Goal: Use online tool/utility: Utilize a website feature to perform a specific function

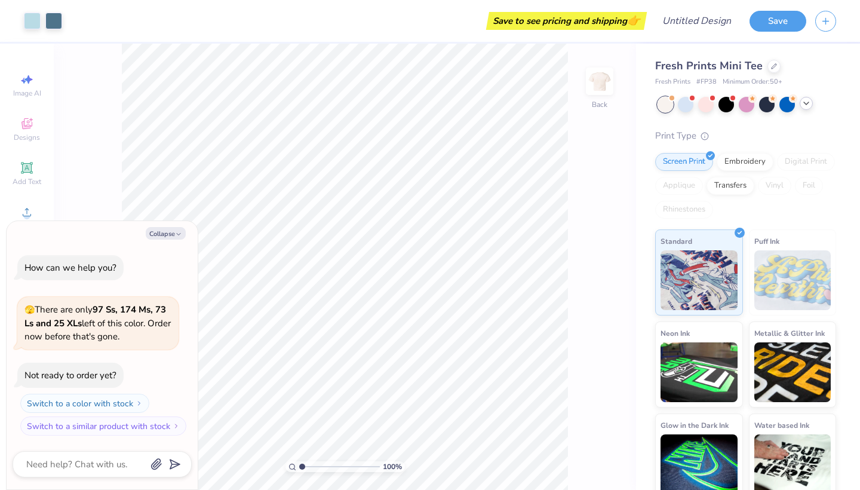
click at [805, 105] on icon at bounding box center [807, 104] width 10 height 10
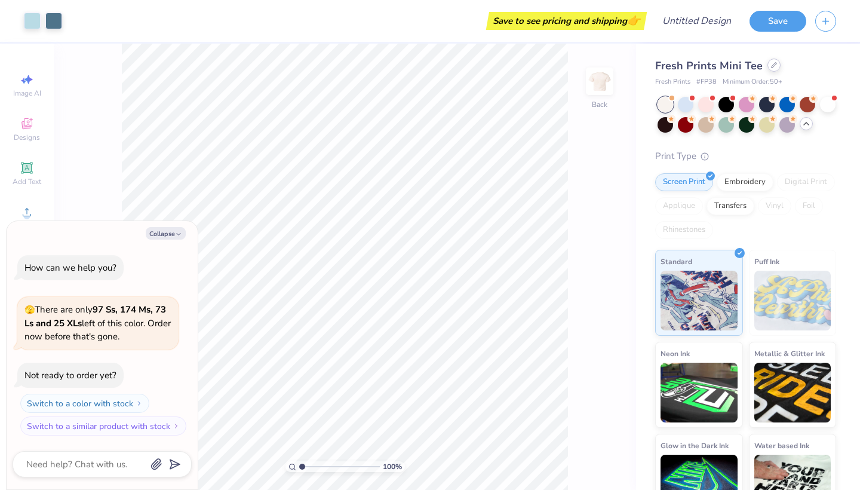
click at [771, 66] on icon at bounding box center [774, 65] width 6 height 6
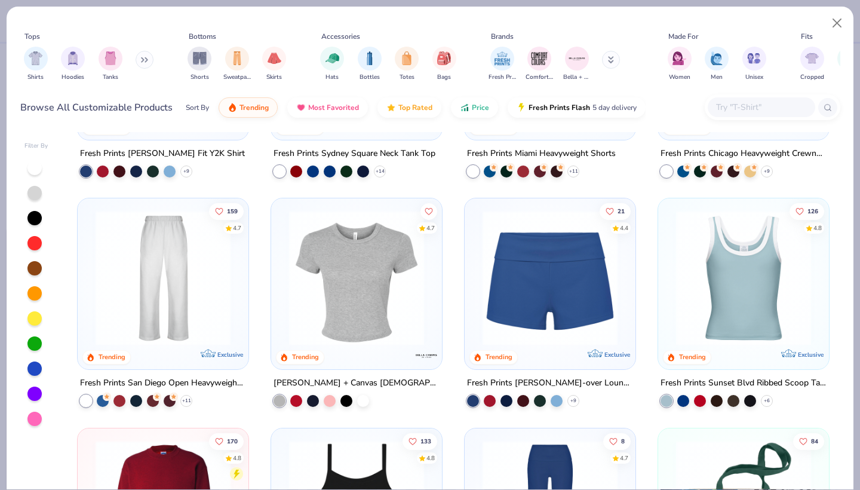
scroll to position [716, 0]
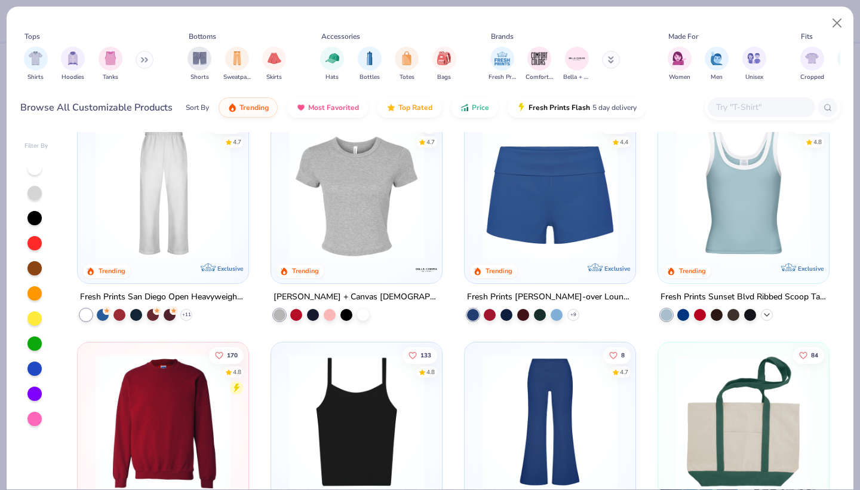
click at [764, 314] on icon at bounding box center [767, 315] width 10 height 10
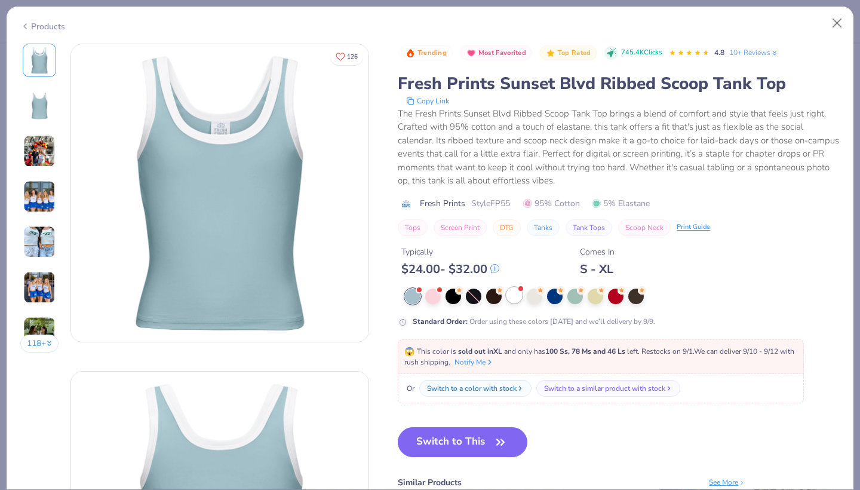
click at [518, 293] on div at bounding box center [515, 295] width 16 height 16
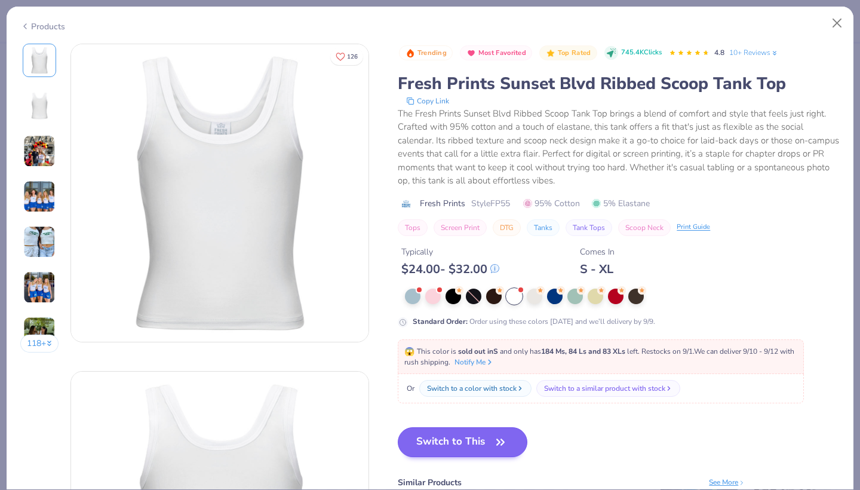
click at [456, 446] on button "Switch to This" at bounding box center [463, 442] width 130 height 30
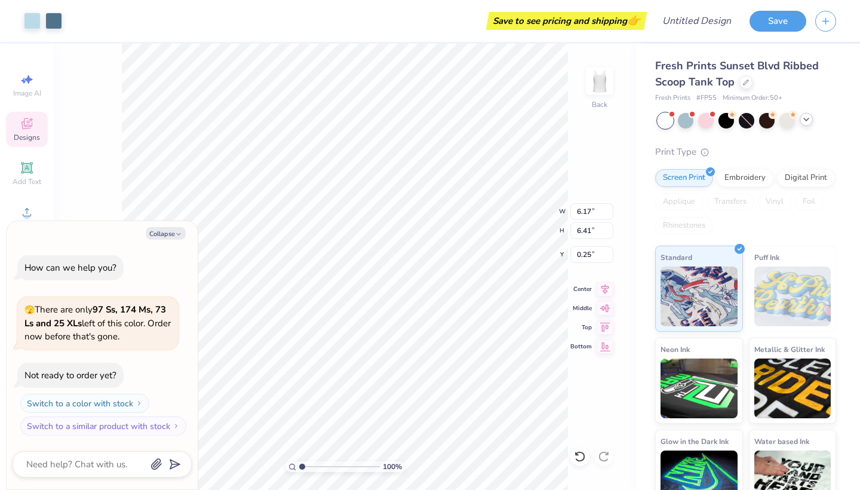
type textarea "x"
type input "1.18"
click at [24, 27] on div at bounding box center [32, 19] width 17 height 17
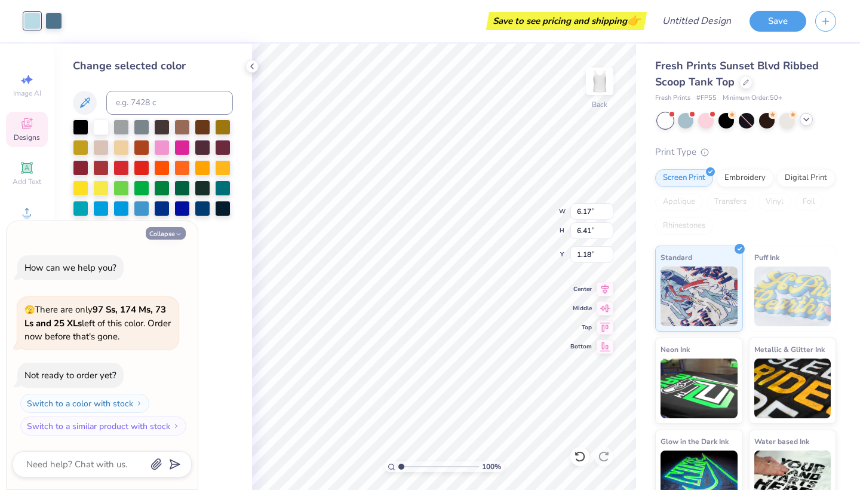
click at [161, 231] on button "Collapse" at bounding box center [166, 233] width 40 height 13
type textarea "x"
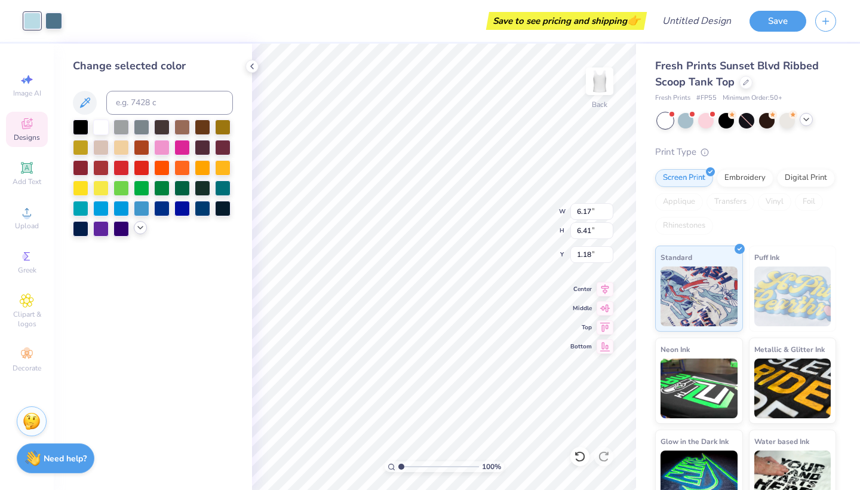
click at [137, 230] on icon at bounding box center [141, 228] width 10 height 10
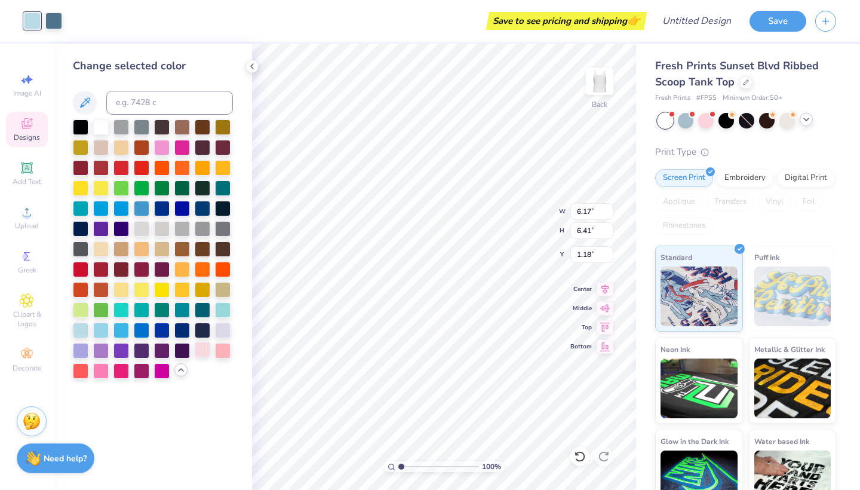
click at [200, 352] on div at bounding box center [203, 350] width 16 height 16
click at [215, 354] on div at bounding box center [223, 350] width 16 height 16
click at [201, 349] on div at bounding box center [203, 350] width 16 height 16
click at [127, 288] on div at bounding box center [122, 289] width 16 height 16
click at [199, 351] on div at bounding box center [203, 350] width 16 height 16
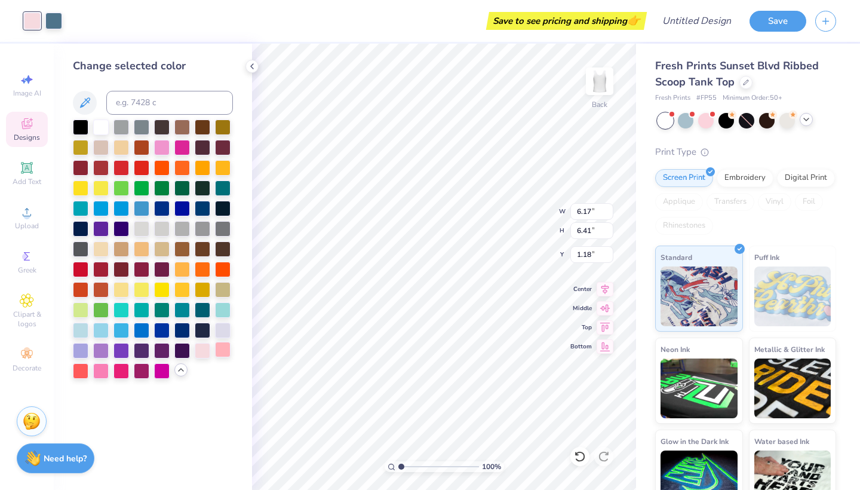
click at [216, 356] on div at bounding box center [223, 350] width 16 height 16
click at [204, 354] on div at bounding box center [203, 350] width 16 height 16
click at [182, 124] on div at bounding box center [182, 126] width 16 height 16
click at [203, 361] on div at bounding box center [153, 248] width 160 height 259
click at [209, 349] on div at bounding box center [203, 350] width 16 height 16
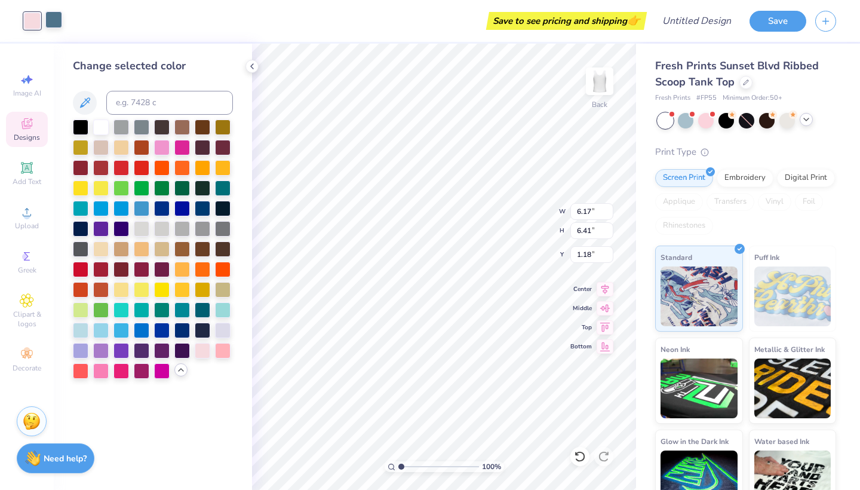
click at [47, 13] on div at bounding box center [53, 19] width 17 height 17
click at [184, 122] on div at bounding box center [182, 126] width 16 height 16
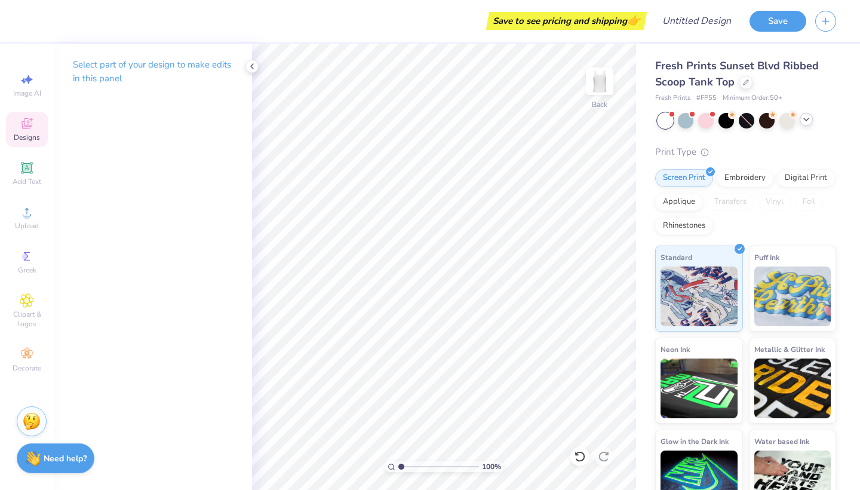
click at [35, 120] on div "Designs" at bounding box center [27, 129] width 42 height 35
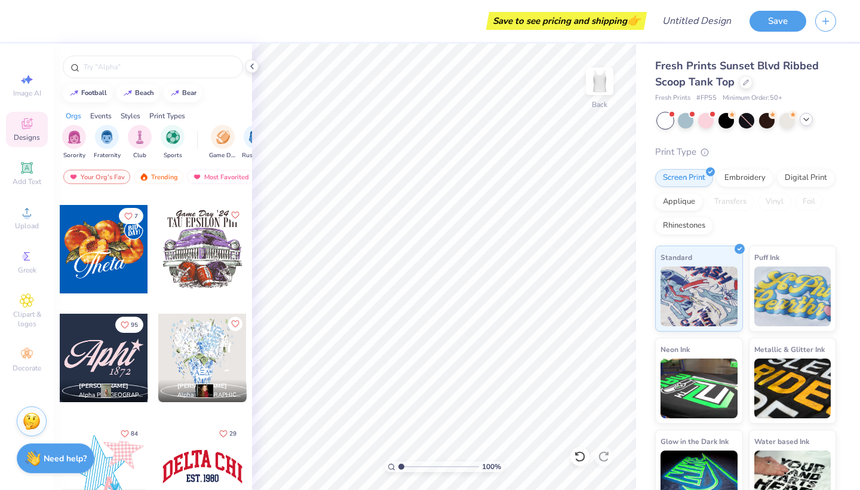
scroll to position [935, 0]
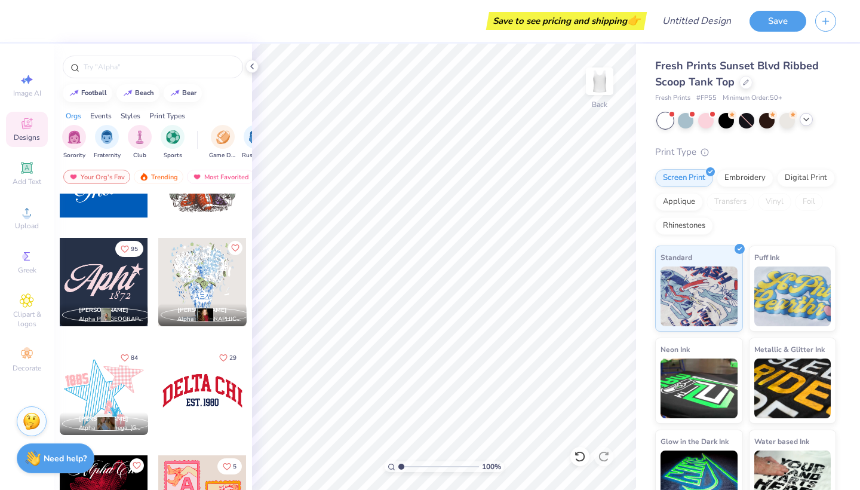
click at [127, 268] on div at bounding box center [104, 282] width 88 height 88
click at [30, 31] on div "Art colors" at bounding box center [20, 21] width 41 height 42
click at [32, 24] on div at bounding box center [32, 19] width 17 height 17
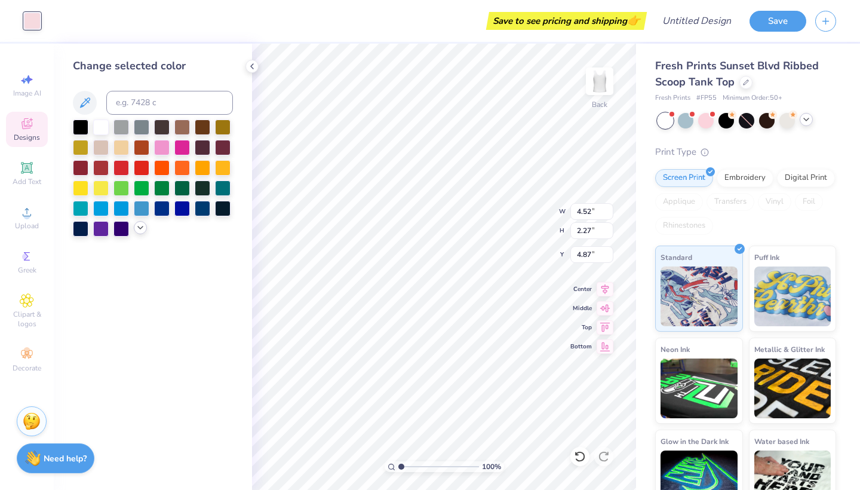
click at [135, 229] on div at bounding box center [140, 227] width 13 height 13
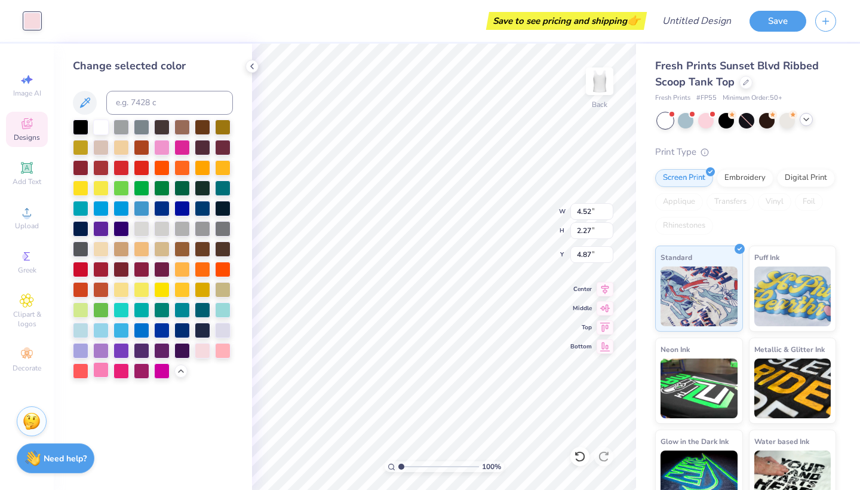
click at [102, 369] on div at bounding box center [101, 370] width 16 height 16
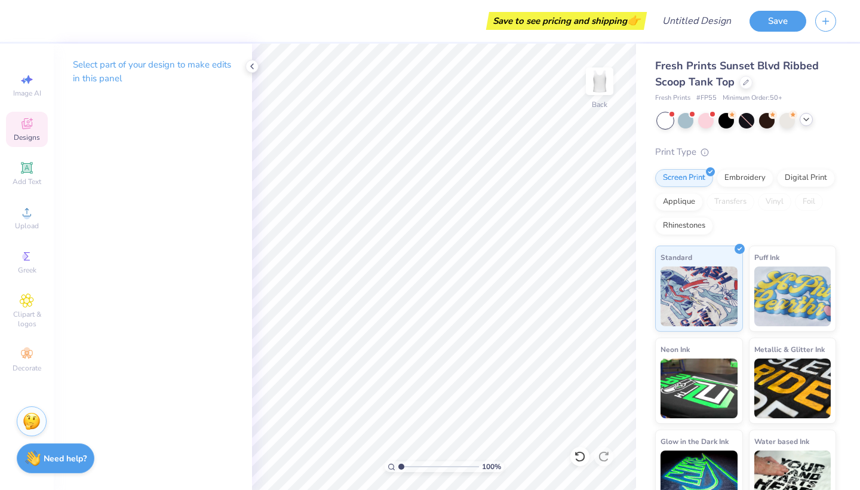
click at [33, 138] on span "Designs" at bounding box center [27, 138] width 26 height 10
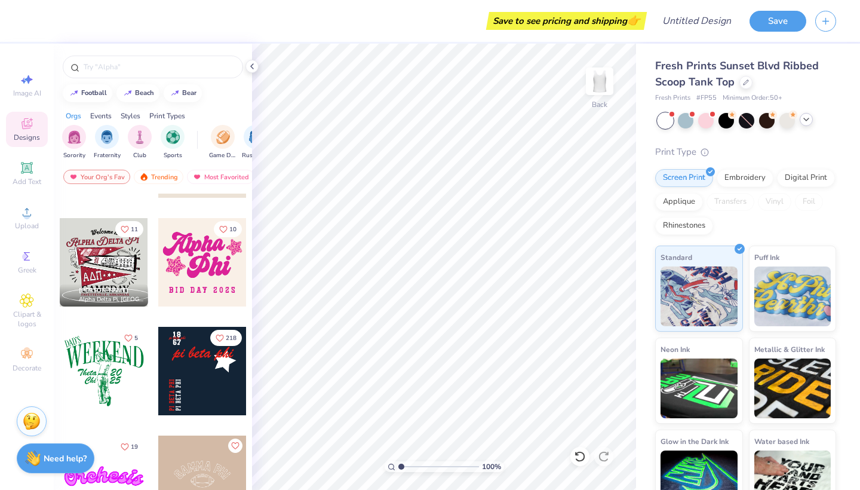
scroll to position [1767, 0]
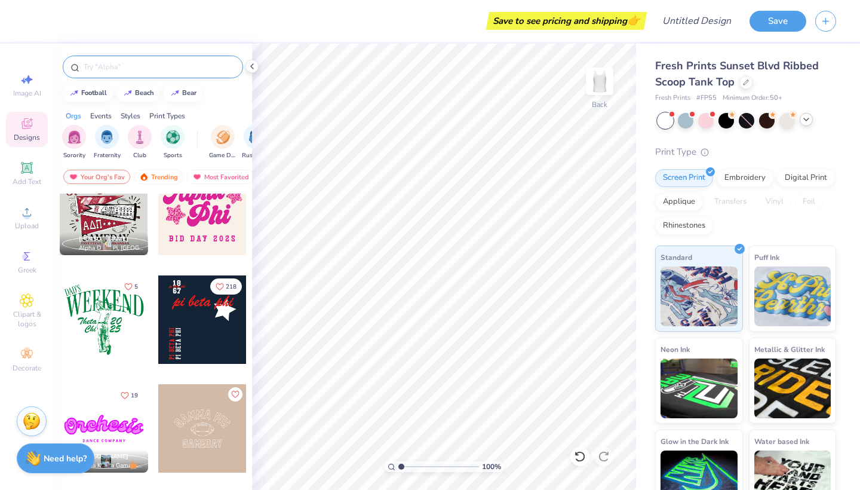
click at [152, 73] on div at bounding box center [153, 67] width 180 height 23
click at [150, 66] on input "text" at bounding box center [158, 67] width 153 height 12
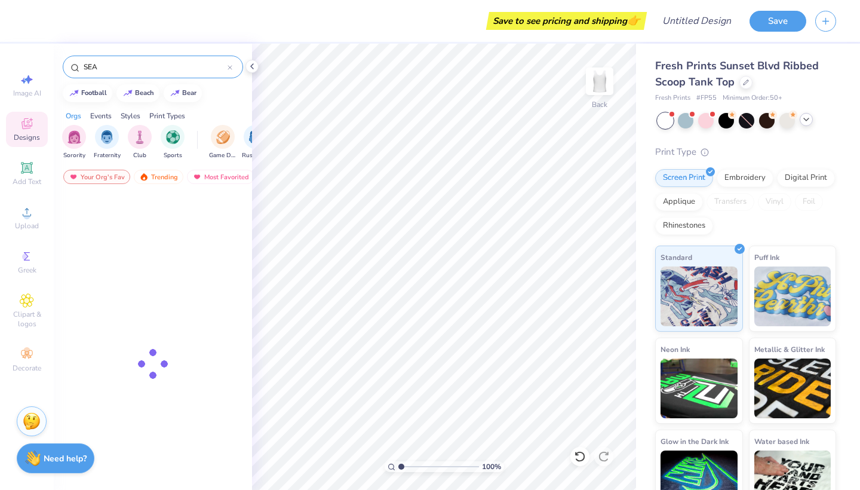
type input "SEA"
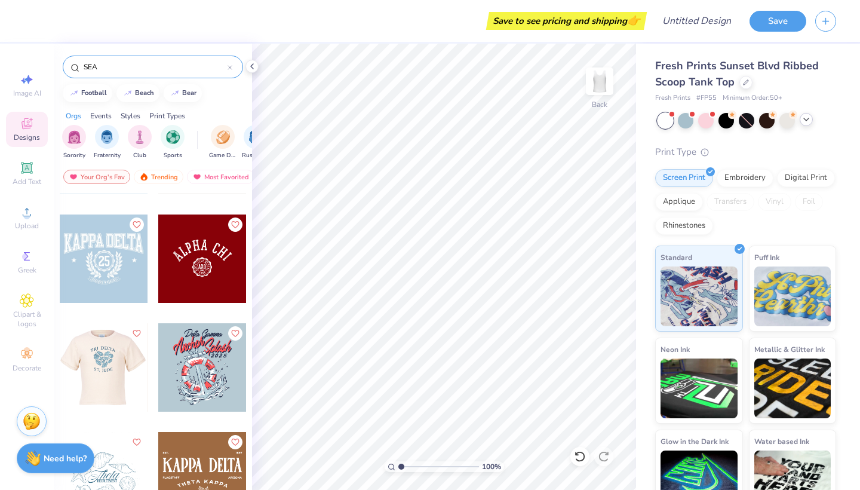
scroll to position [479, 0]
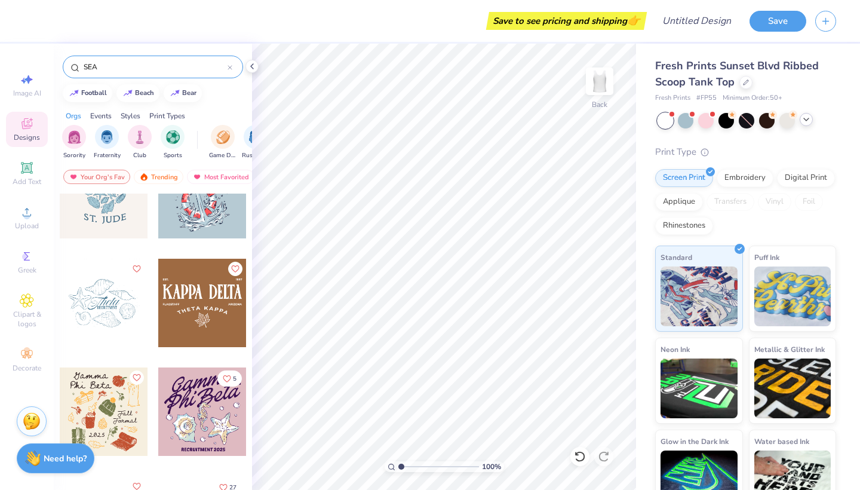
click at [132, 332] on div at bounding box center [104, 303] width 88 height 88
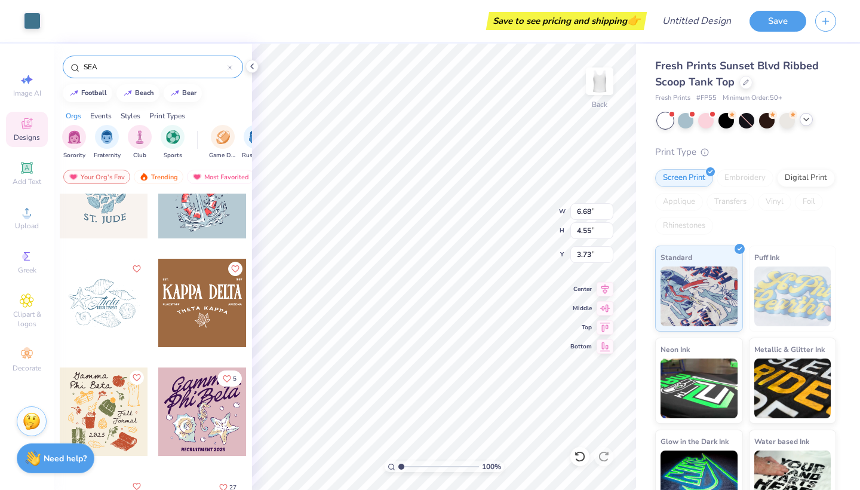
type input "1.25"
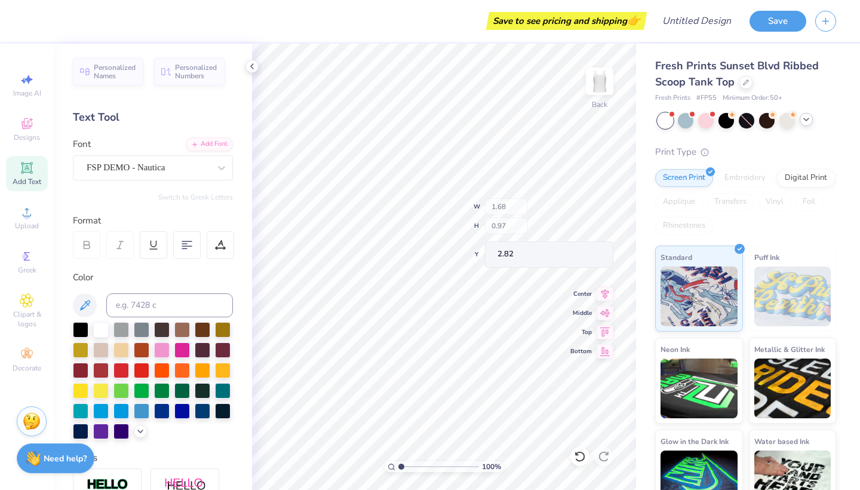
type input "1.17"
type input "2.98"
type input "1.85"
type input "0.29"
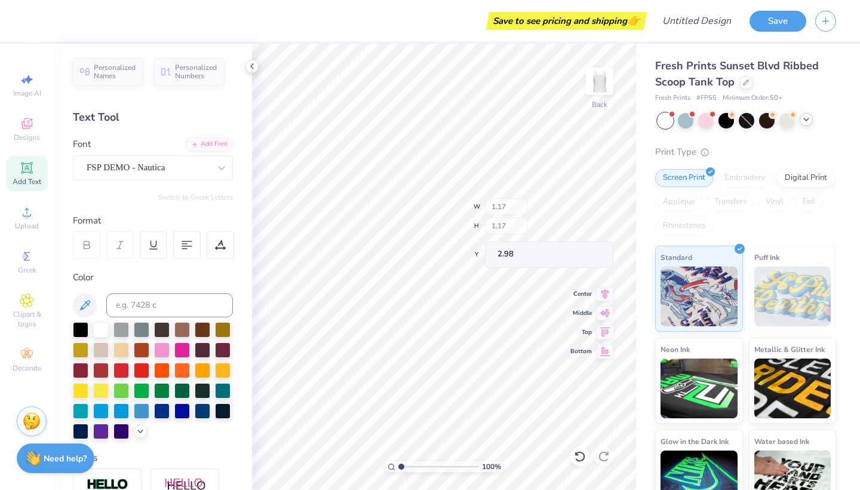
type input "3.81"
type input "1.68"
type input "0.97"
type input "2.82"
type input "1.17"
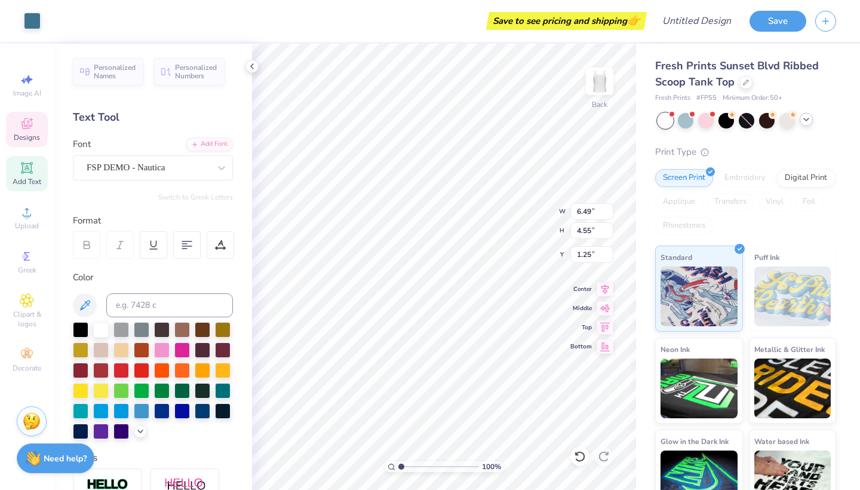
type input "1.17"
type input "2.98"
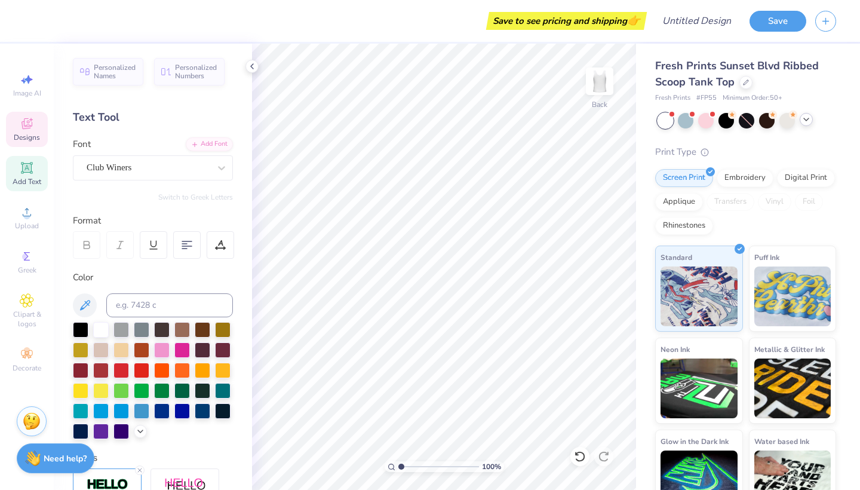
click at [31, 118] on icon at bounding box center [31, 120] width 4 height 4
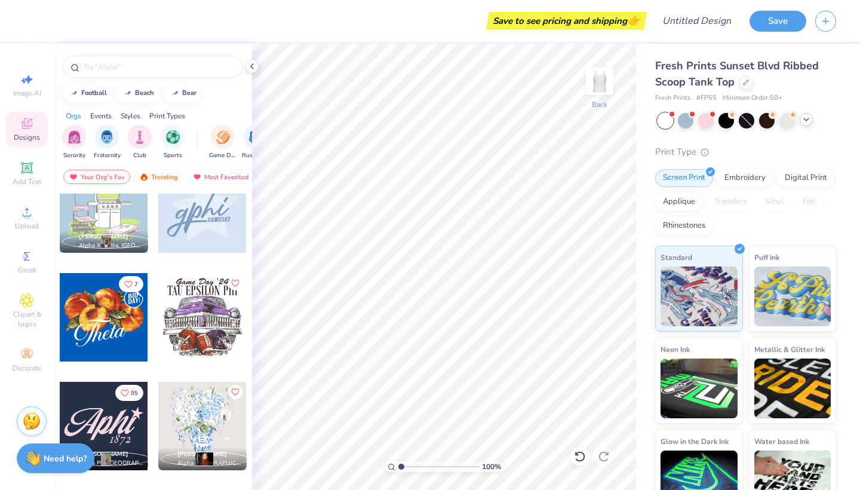
scroll to position [0, 48]
click at [219, 177] on div "Most Favorited" at bounding box center [221, 177] width 68 height 14
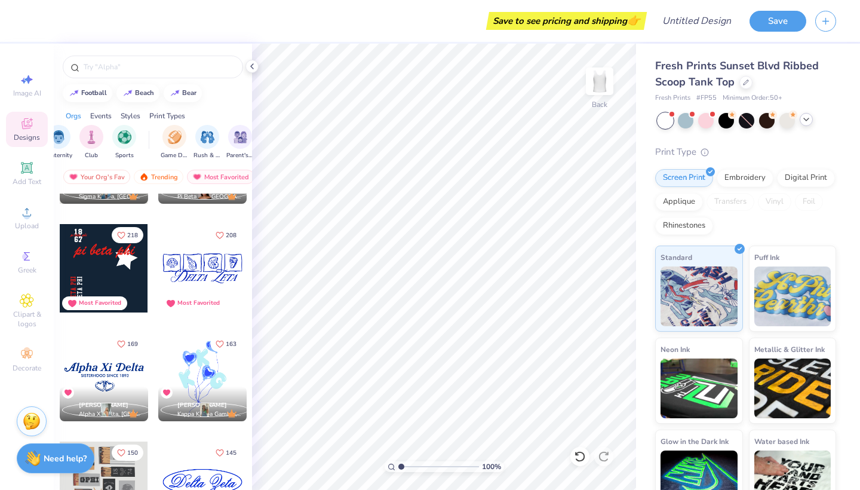
scroll to position [379, 0]
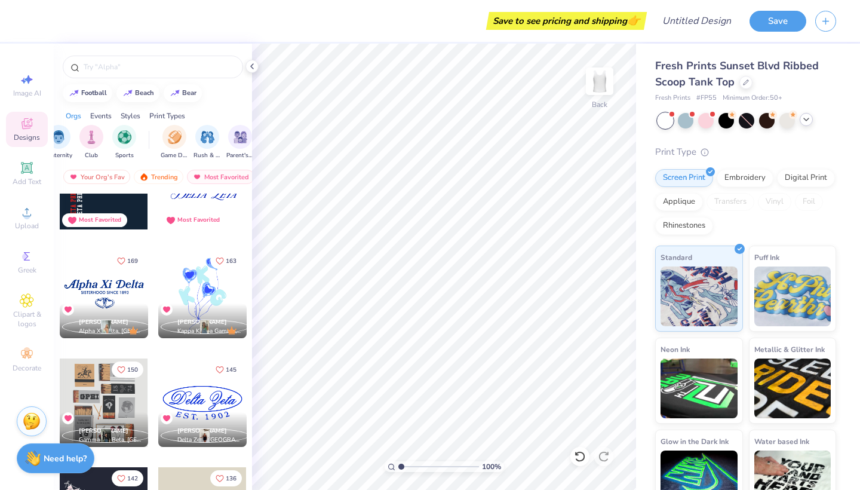
click at [134, 303] on div at bounding box center [104, 294] width 88 height 88
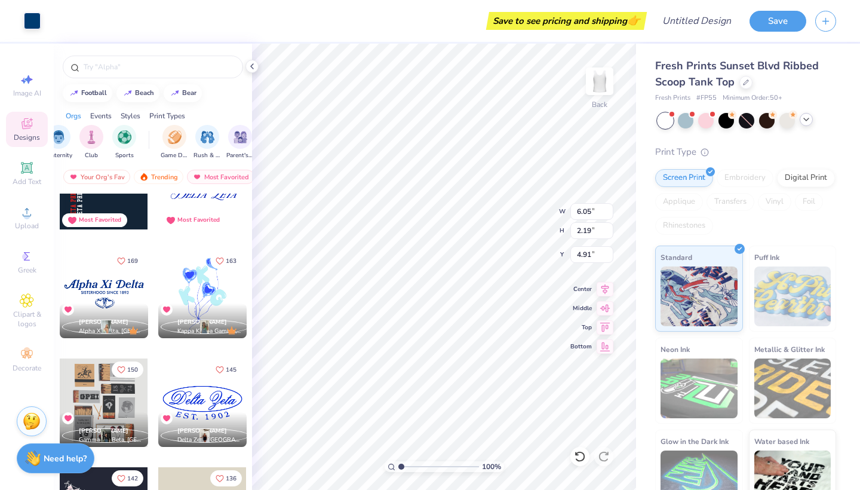
type input "7.12"
type input "2.58"
type input "1.77"
type input "1.80"
type input "1.97"
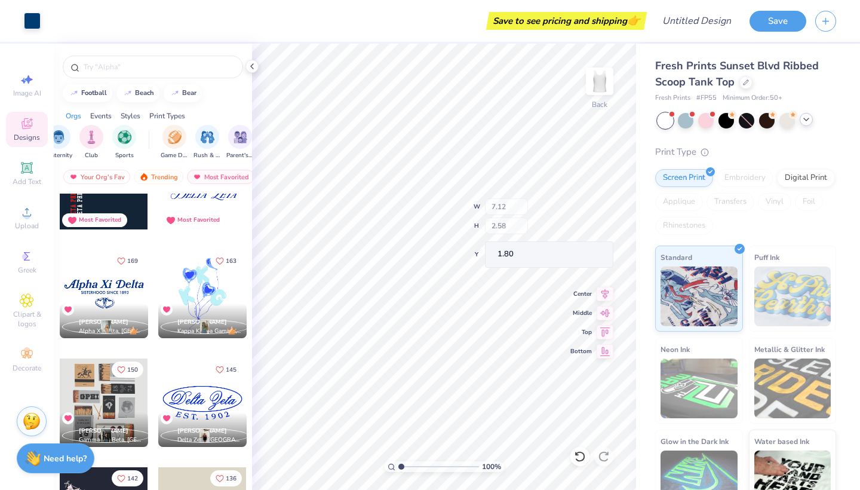
type input "0.90"
type input "1.81"
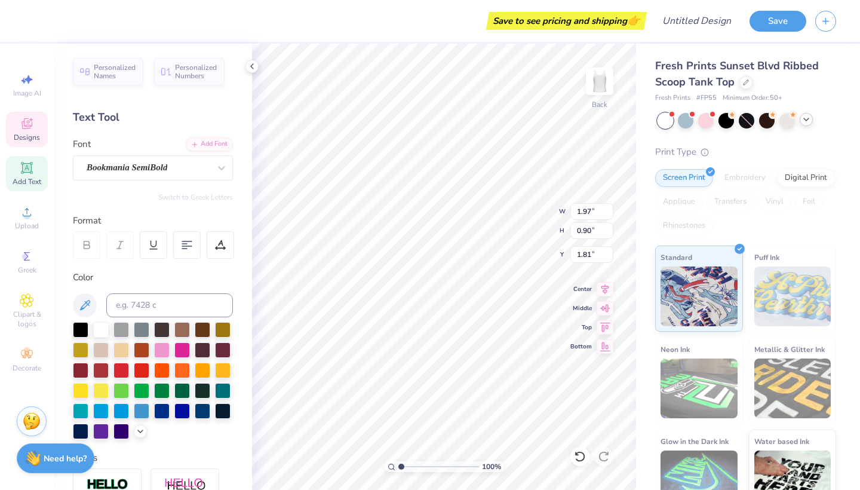
type textarea "l"
type textarea "A"
type textarea "a"
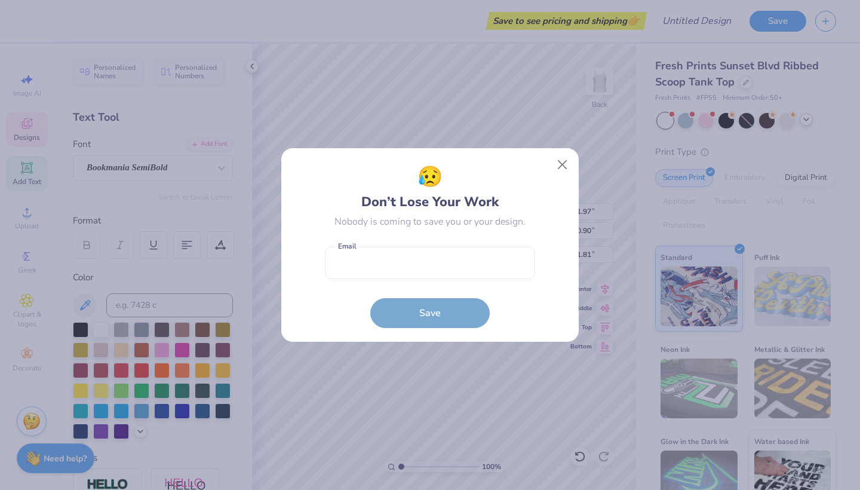
click at [562, 165] on button "Close" at bounding box center [562, 165] width 23 height 23
type input "0.48"
type input "0.49"
type input "2.02"
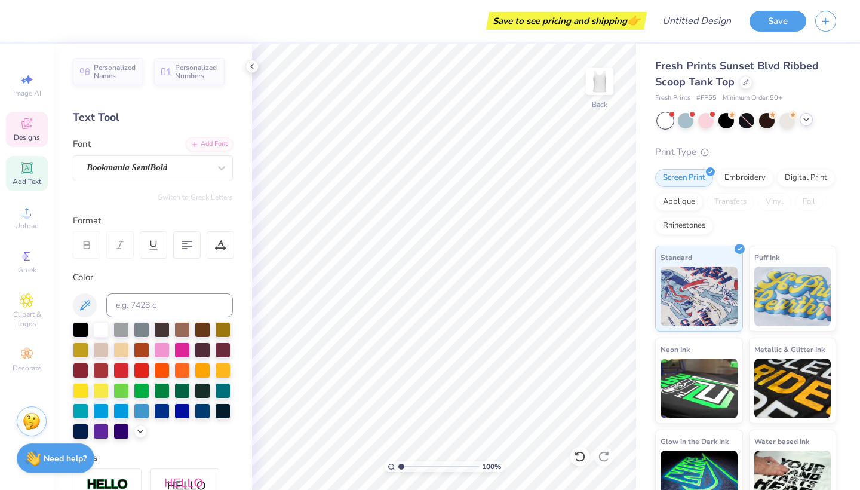
click at [20, 133] on span "Designs" at bounding box center [27, 138] width 26 height 10
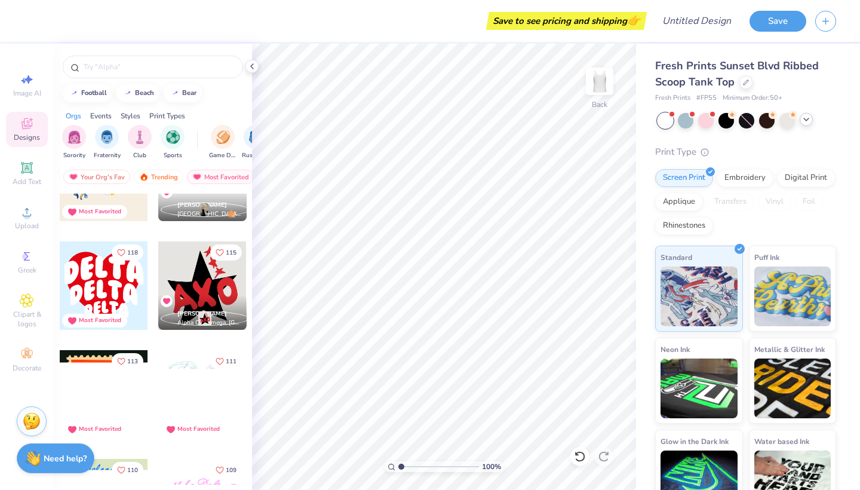
scroll to position [933, 0]
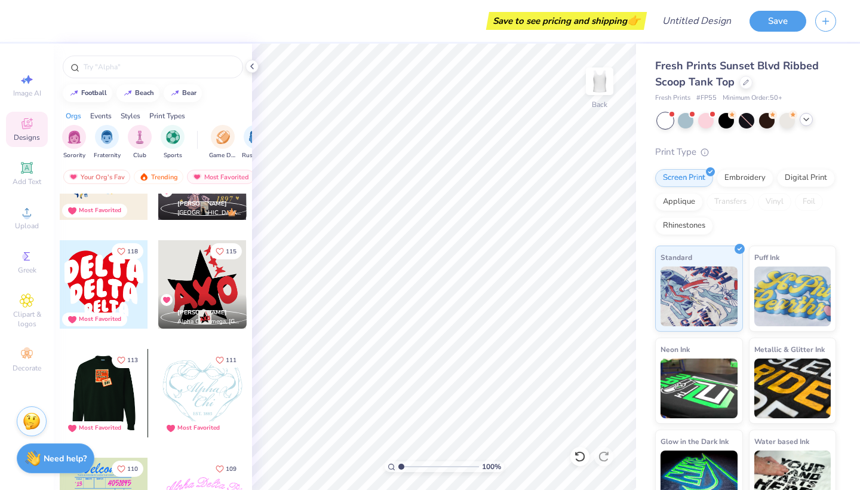
click at [134, 397] on div at bounding box center [103, 393] width 265 height 88
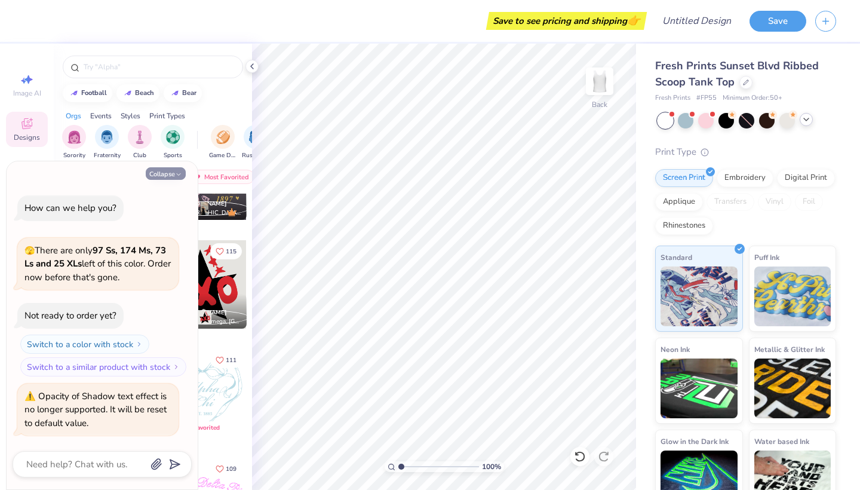
click at [170, 179] on button "Collapse" at bounding box center [166, 173] width 40 height 13
type textarea "x"
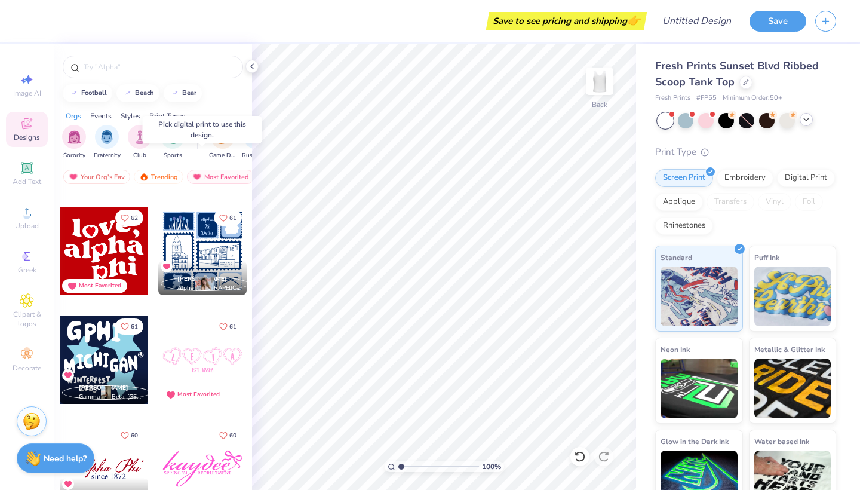
scroll to position [3464, 0]
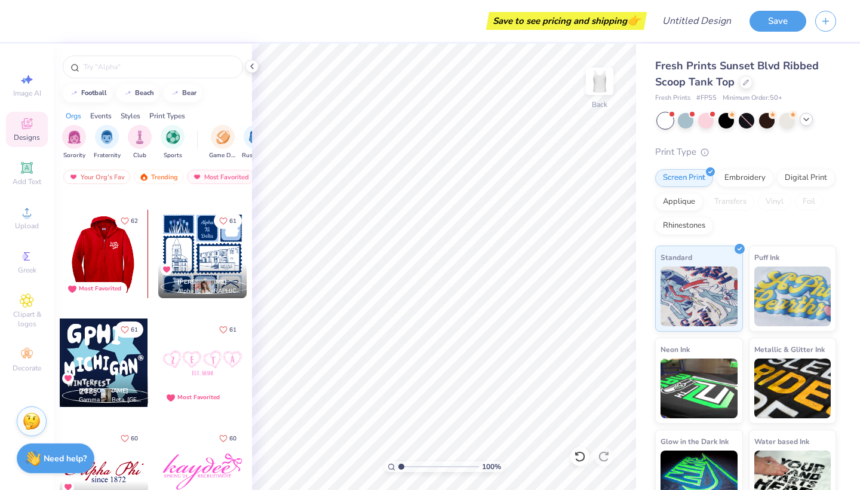
click at [139, 244] on div at bounding box center [103, 254] width 88 height 88
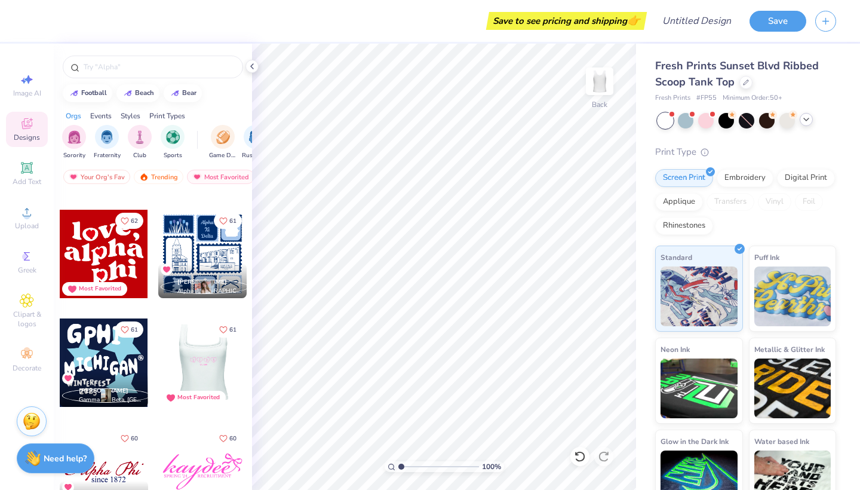
click at [198, 361] on div at bounding box center [202, 362] width 265 height 88
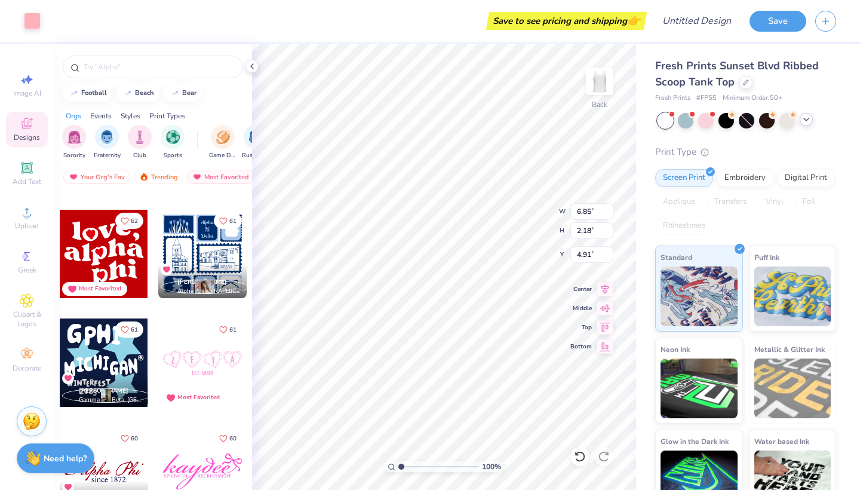
type input "2.19"
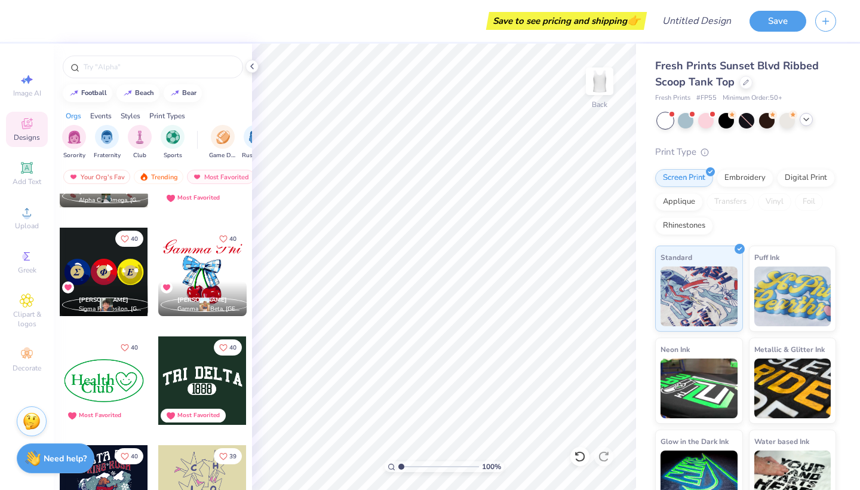
scroll to position [7035, 0]
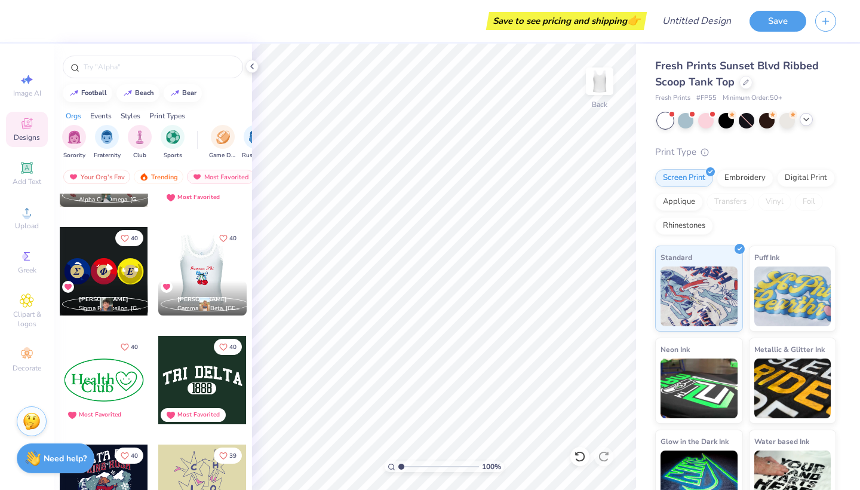
click at [158, 274] on div at bounding box center [114, 271] width 88 height 88
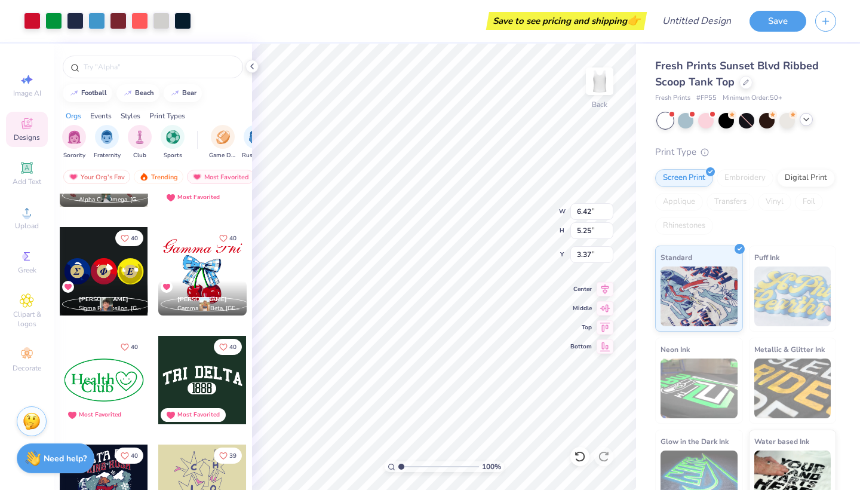
type input "1.70"
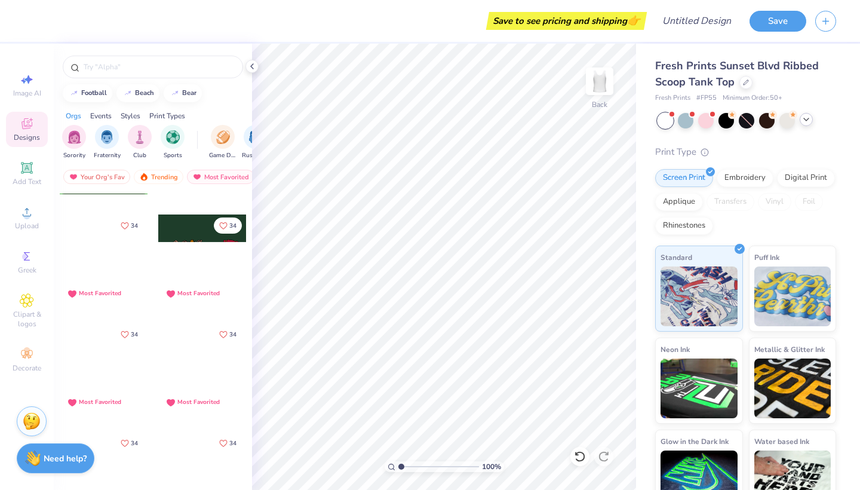
scroll to position [9549, 0]
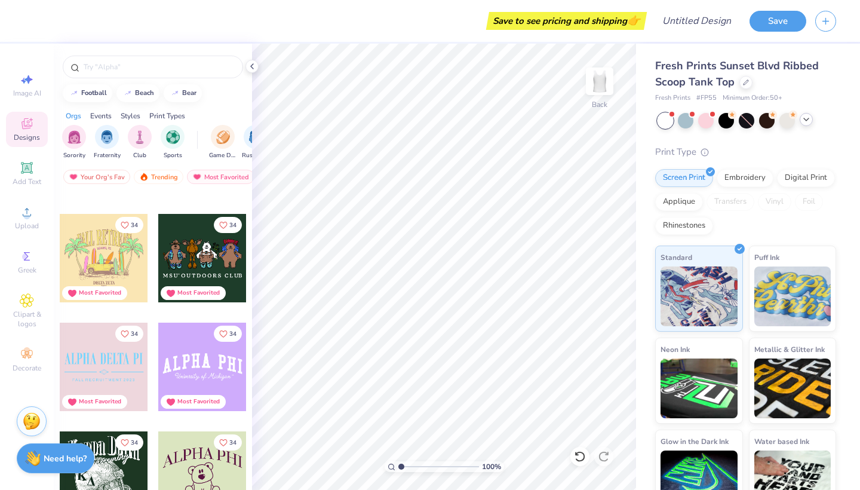
click at [129, 259] on div at bounding box center [104, 258] width 88 height 88
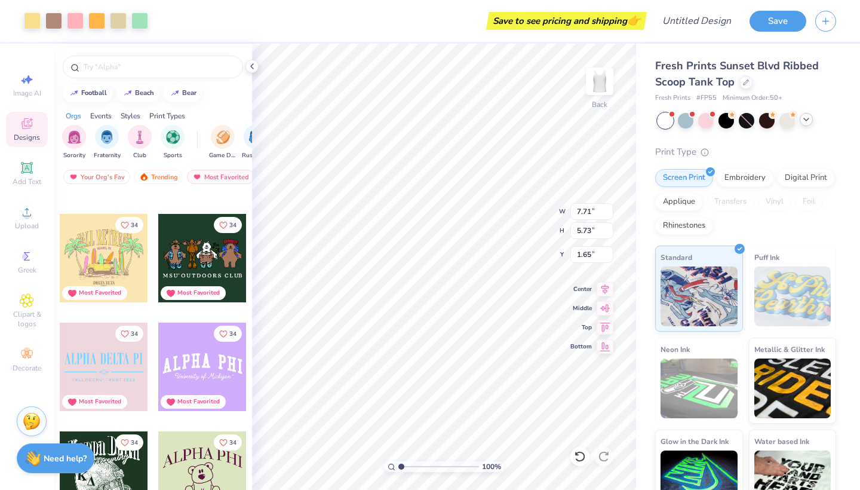
type input "1.65"
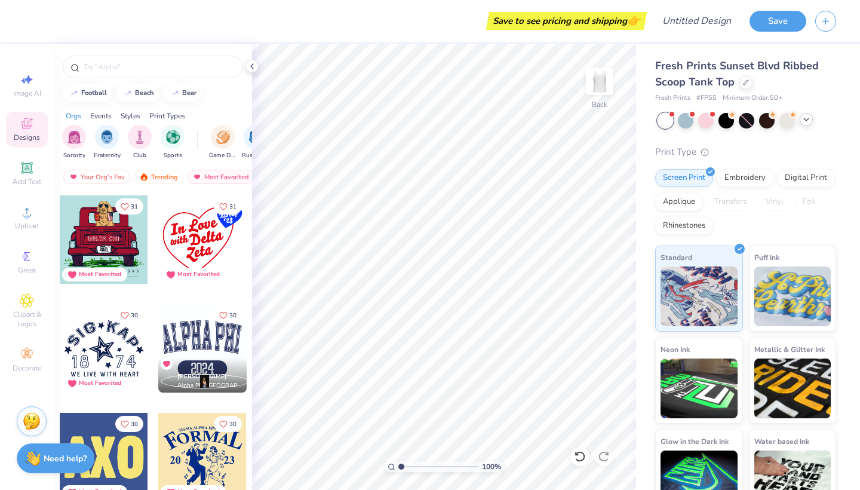
scroll to position [11094, 0]
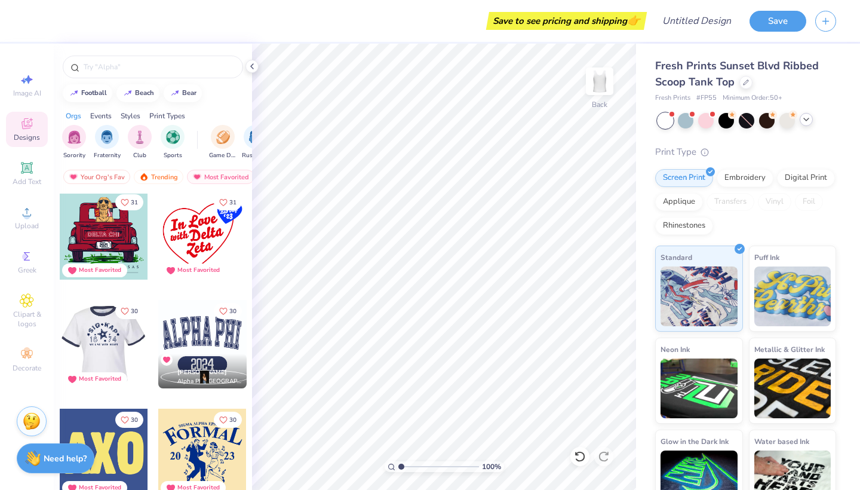
click at [128, 342] on div at bounding box center [103, 344] width 88 height 88
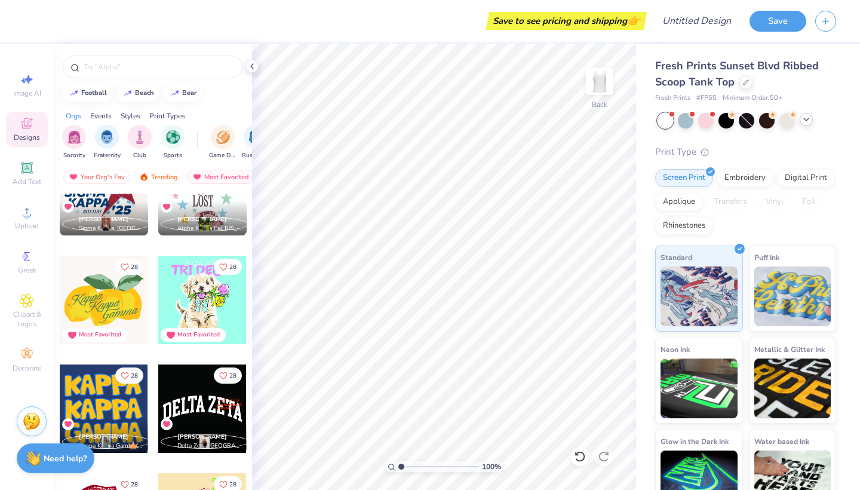
scroll to position [12553, 0]
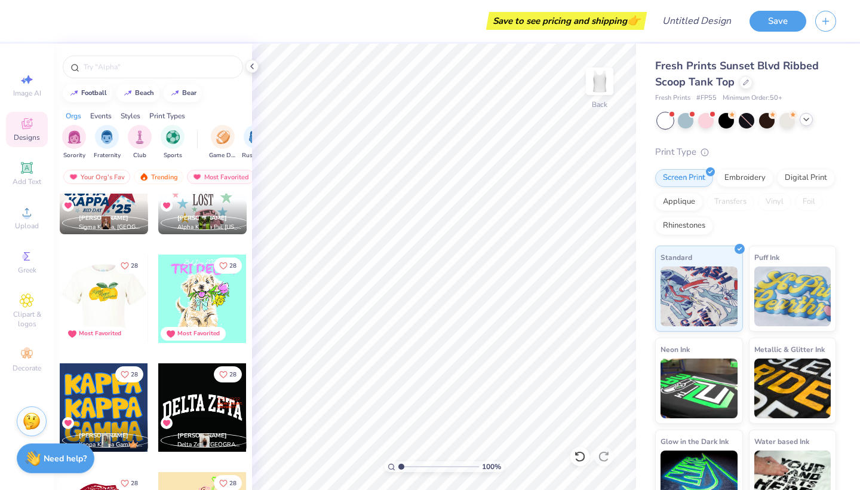
click at [134, 317] on div at bounding box center [103, 299] width 88 height 88
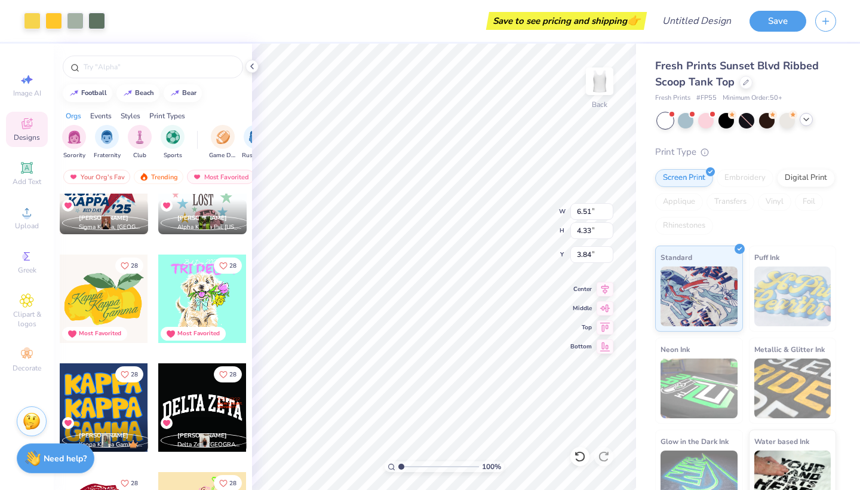
type input "1.67"
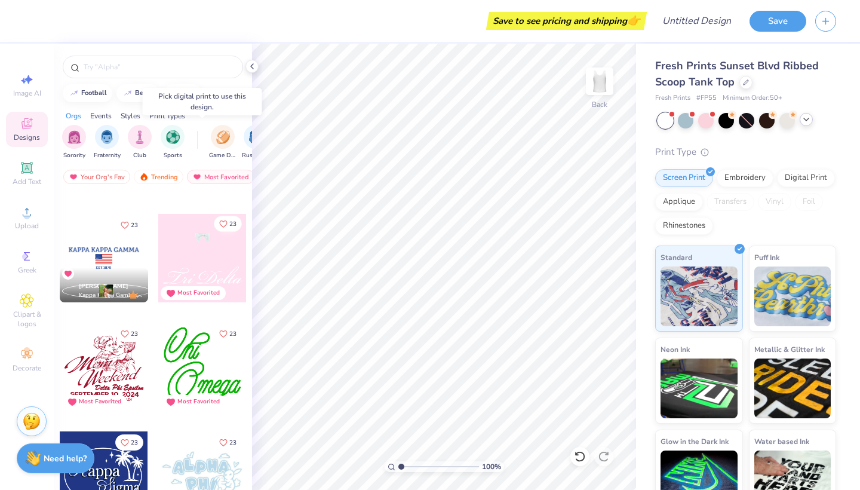
scroll to position [17442, 0]
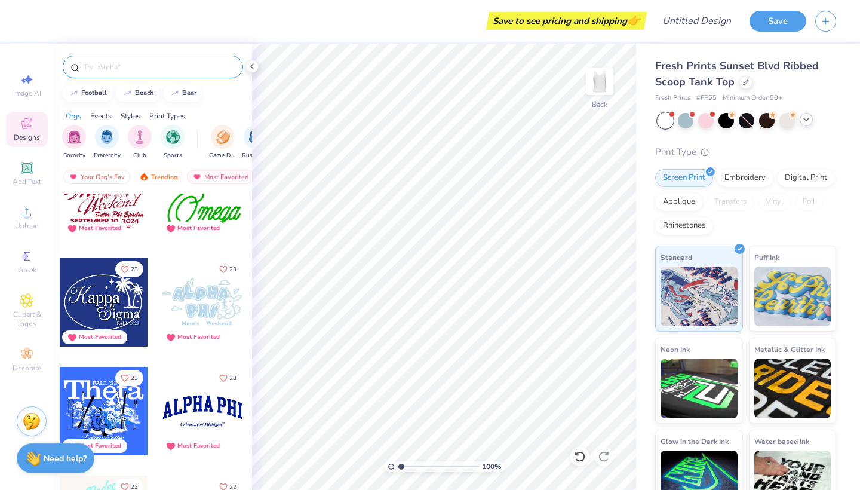
click at [151, 72] on input "text" at bounding box center [158, 67] width 153 height 12
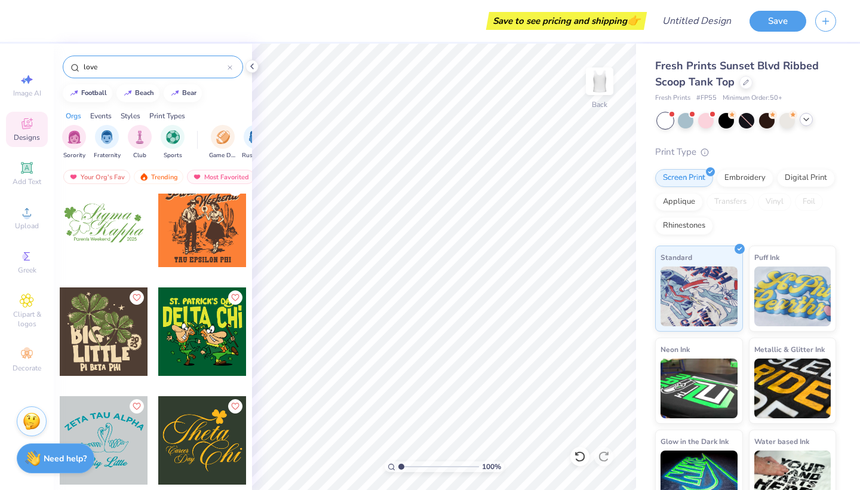
scroll to position [5789, 0]
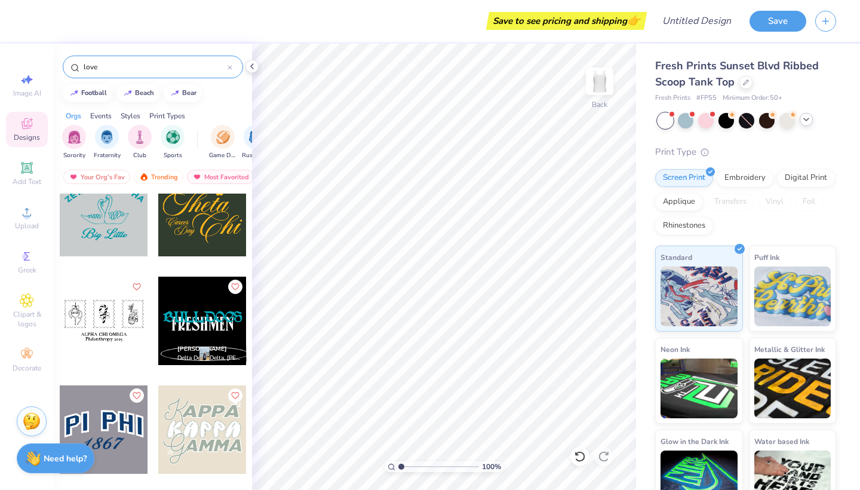
click at [182, 69] on input "love" at bounding box center [154, 67] width 145 height 12
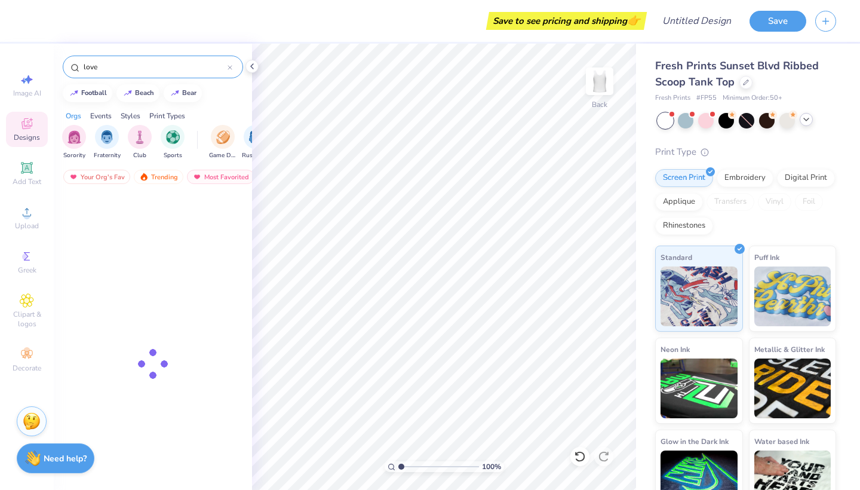
click at [182, 69] on input "love" at bounding box center [154, 67] width 145 height 12
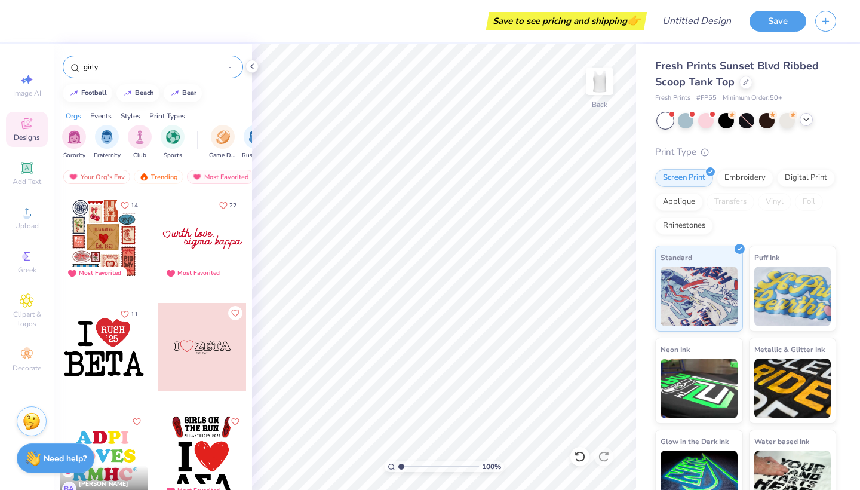
type input "girly"
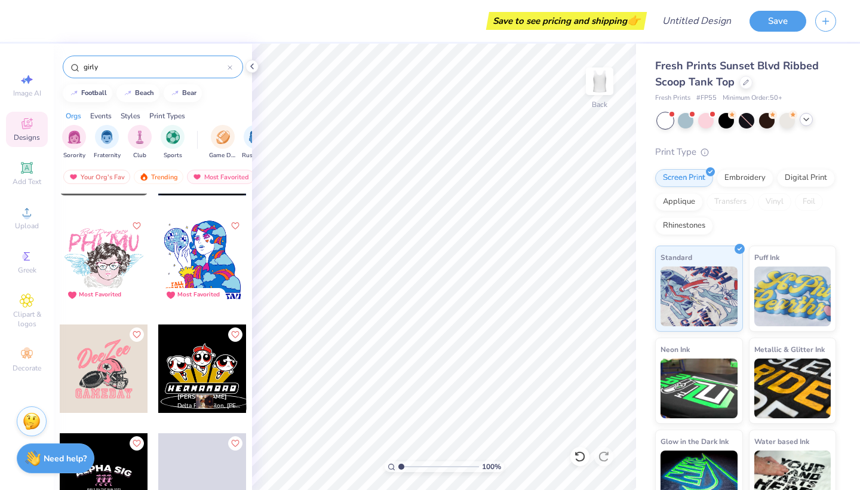
scroll to position [4074, 0]
